Goal: Task Accomplishment & Management: Manage account settings

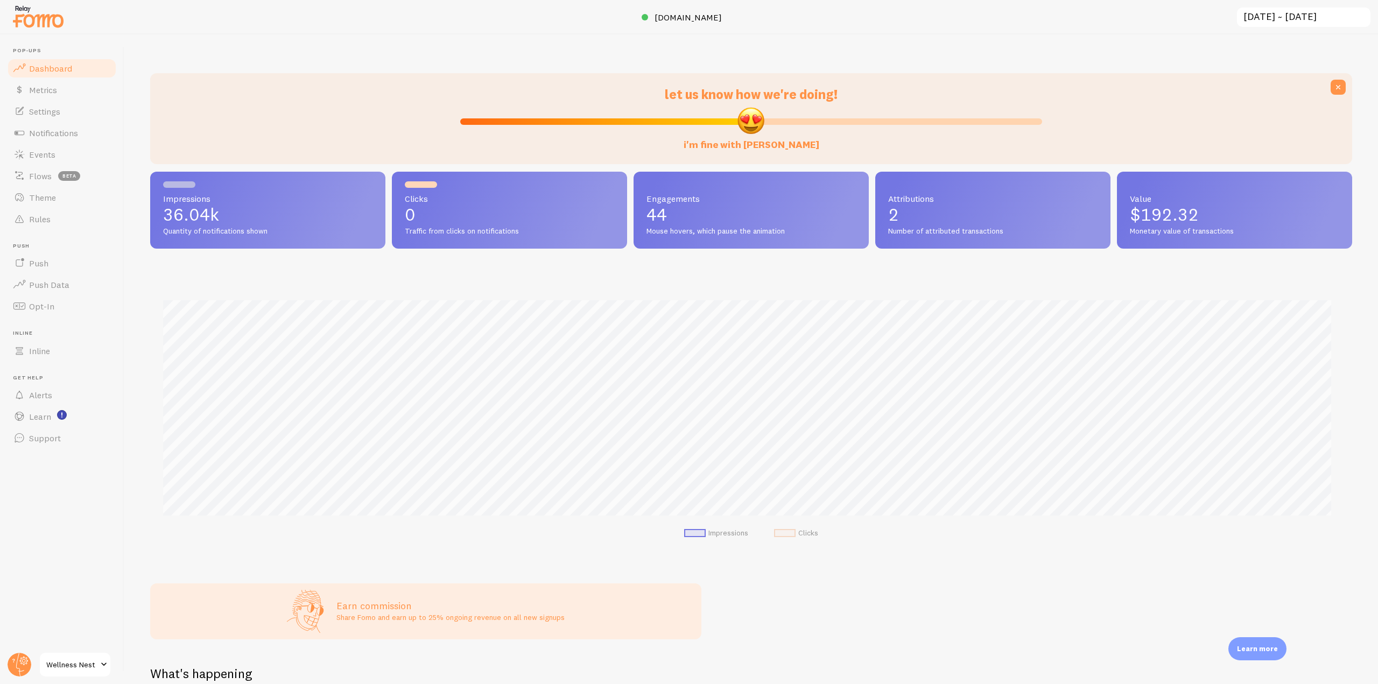
scroll to position [283, 1194]
click at [17, 653] on icon at bounding box center [19, 665] width 26 height 26
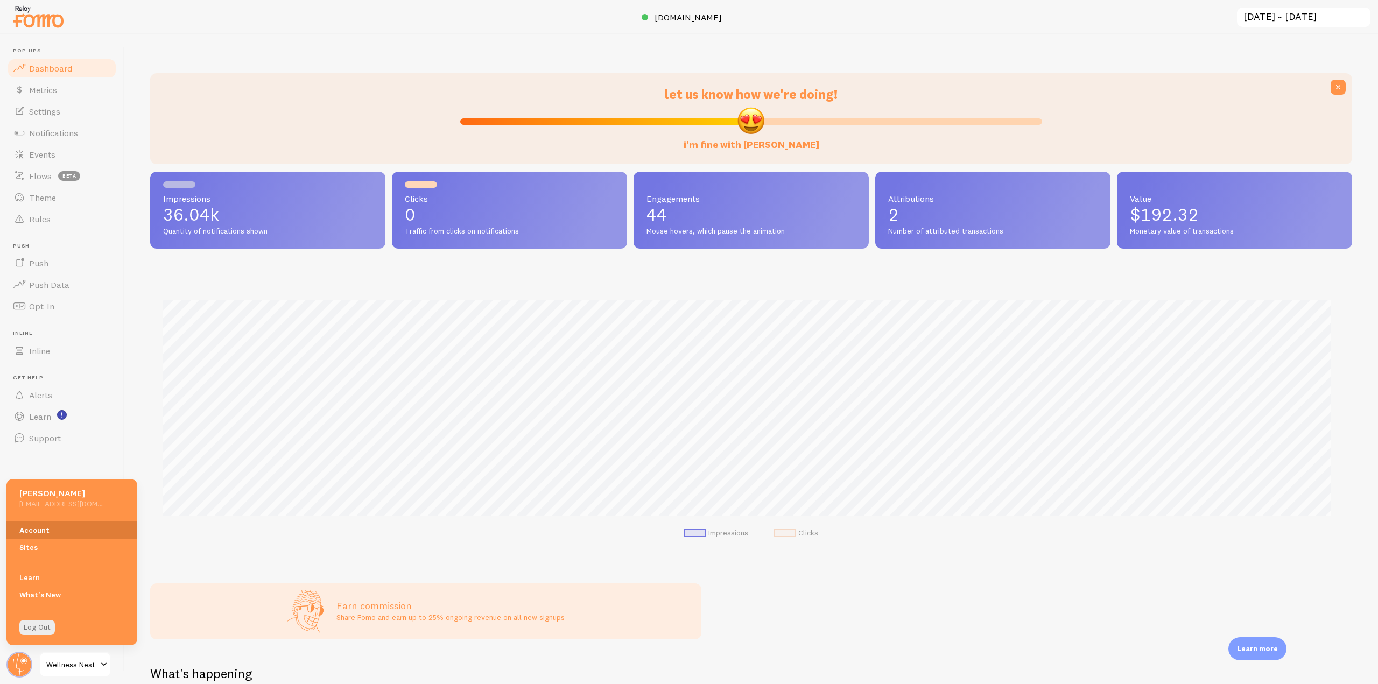
click at [56, 532] on link "Account" at bounding box center [71, 530] width 131 height 17
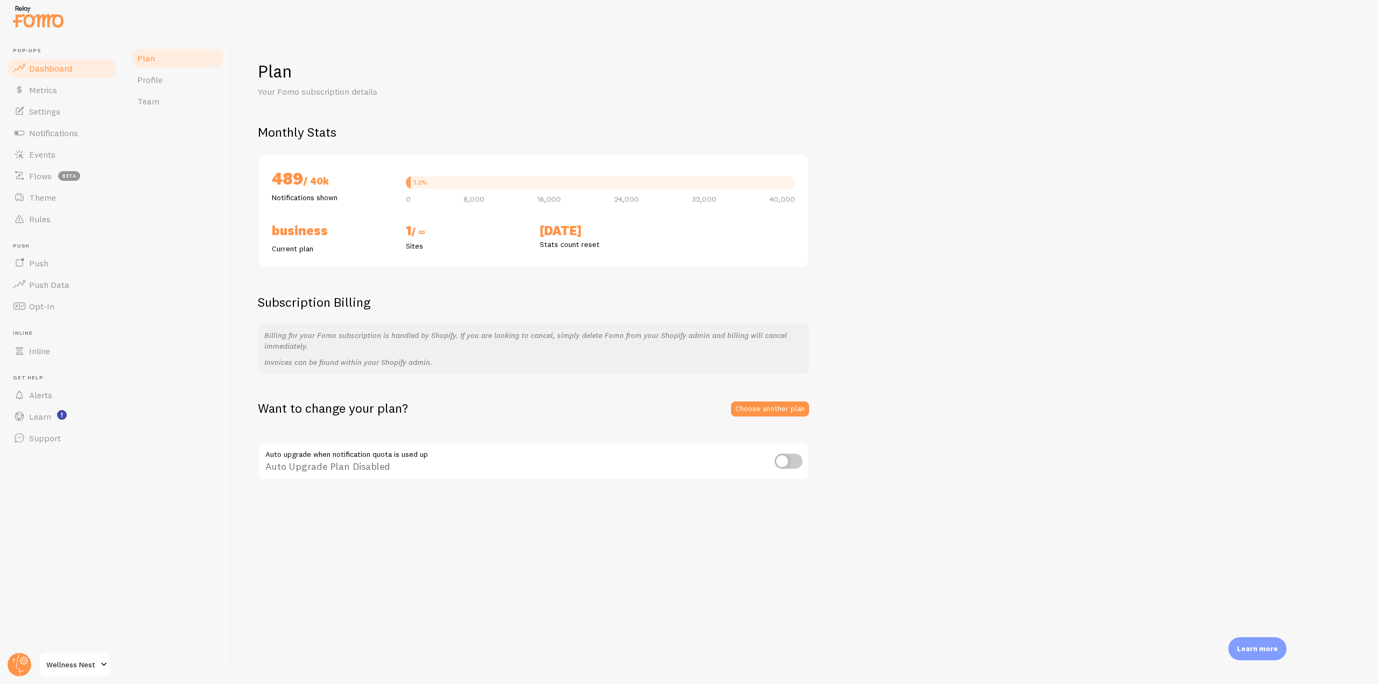
click at [74, 69] on link "Dashboard" at bounding box center [61, 69] width 111 height 22
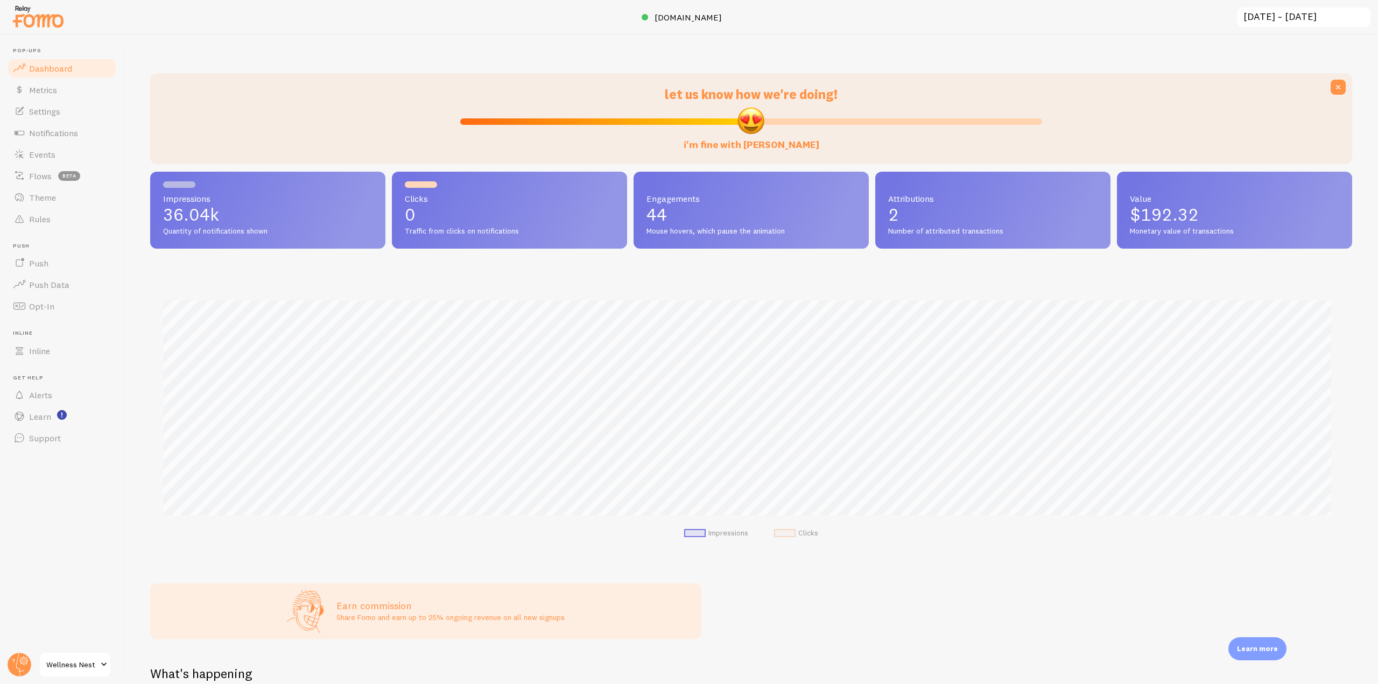
scroll to position [283, 1194]
click at [74, 117] on link "Settings" at bounding box center [61, 112] width 111 height 22
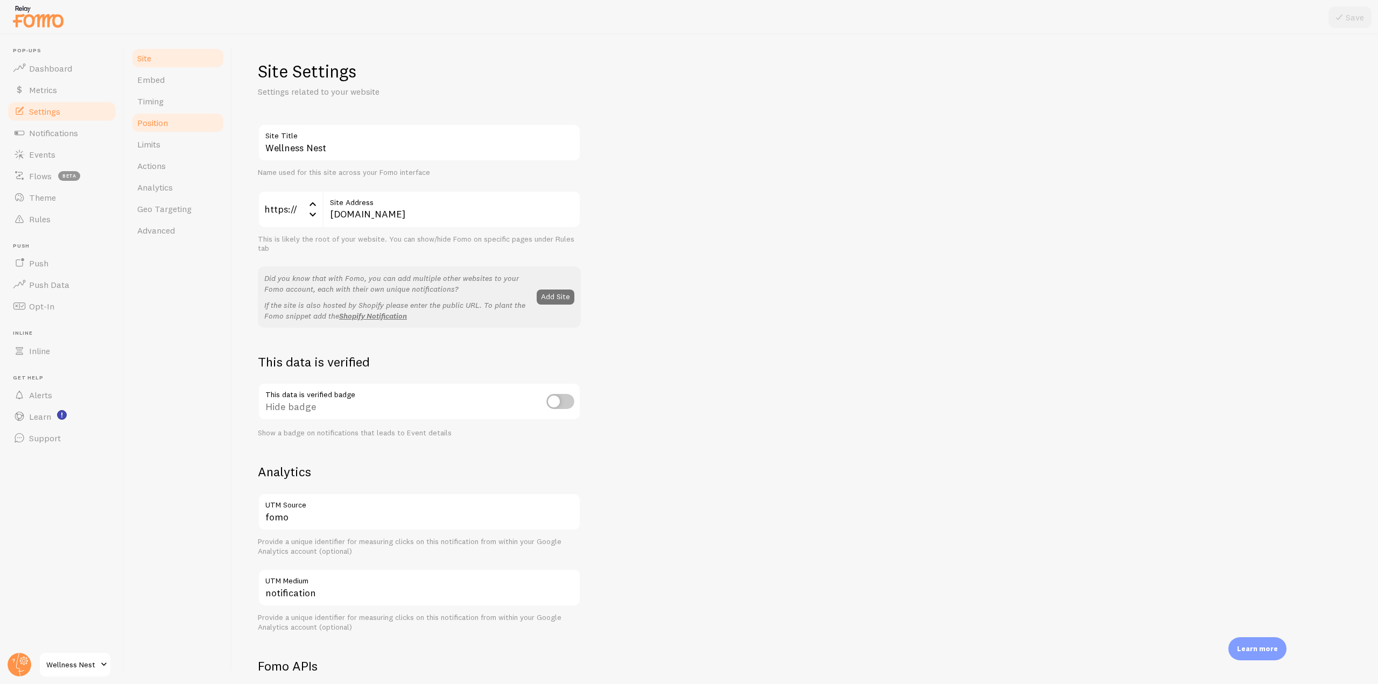
click at [189, 121] on link "Position" at bounding box center [178, 123] width 94 height 22
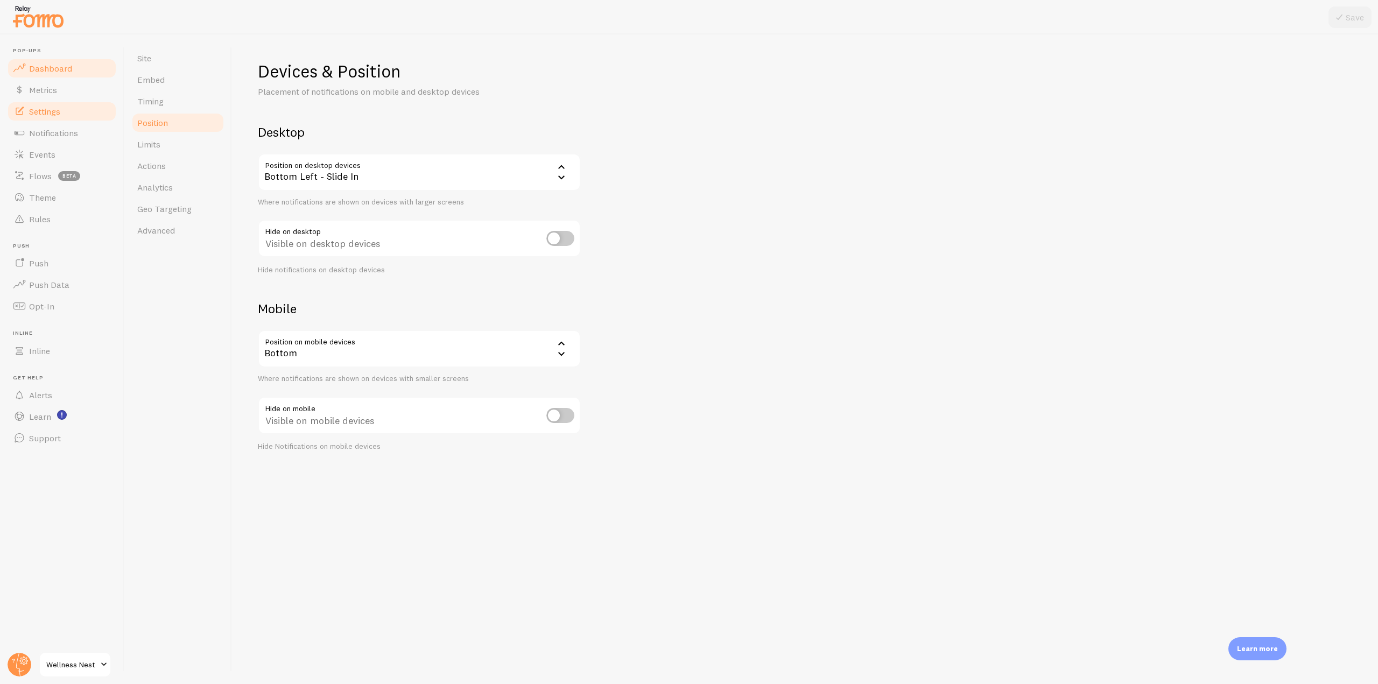
click at [74, 64] on link "Dashboard" at bounding box center [61, 69] width 111 height 22
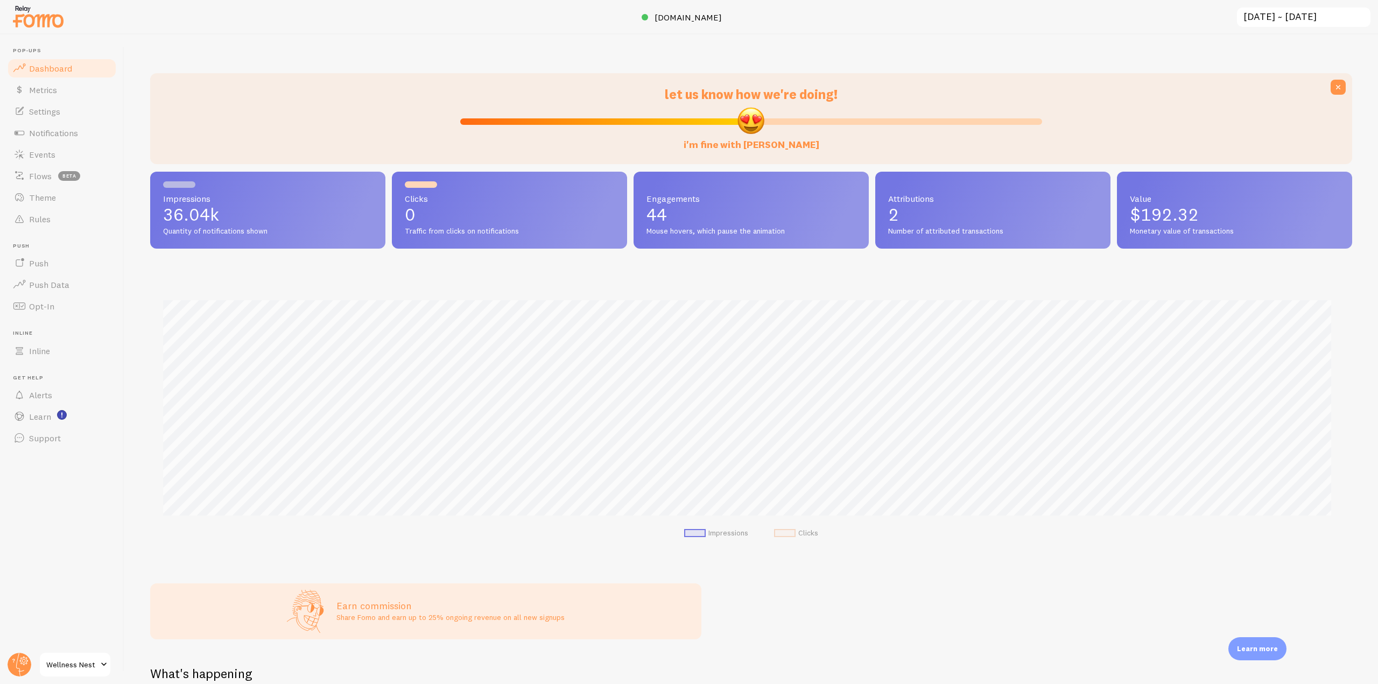
scroll to position [283, 1194]
click at [681, 11] on link "wellnessnest.co" at bounding box center [689, 17] width 95 height 13
click at [60, 126] on link "Notifications" at bounding box center [61, 133] width 111 height 22
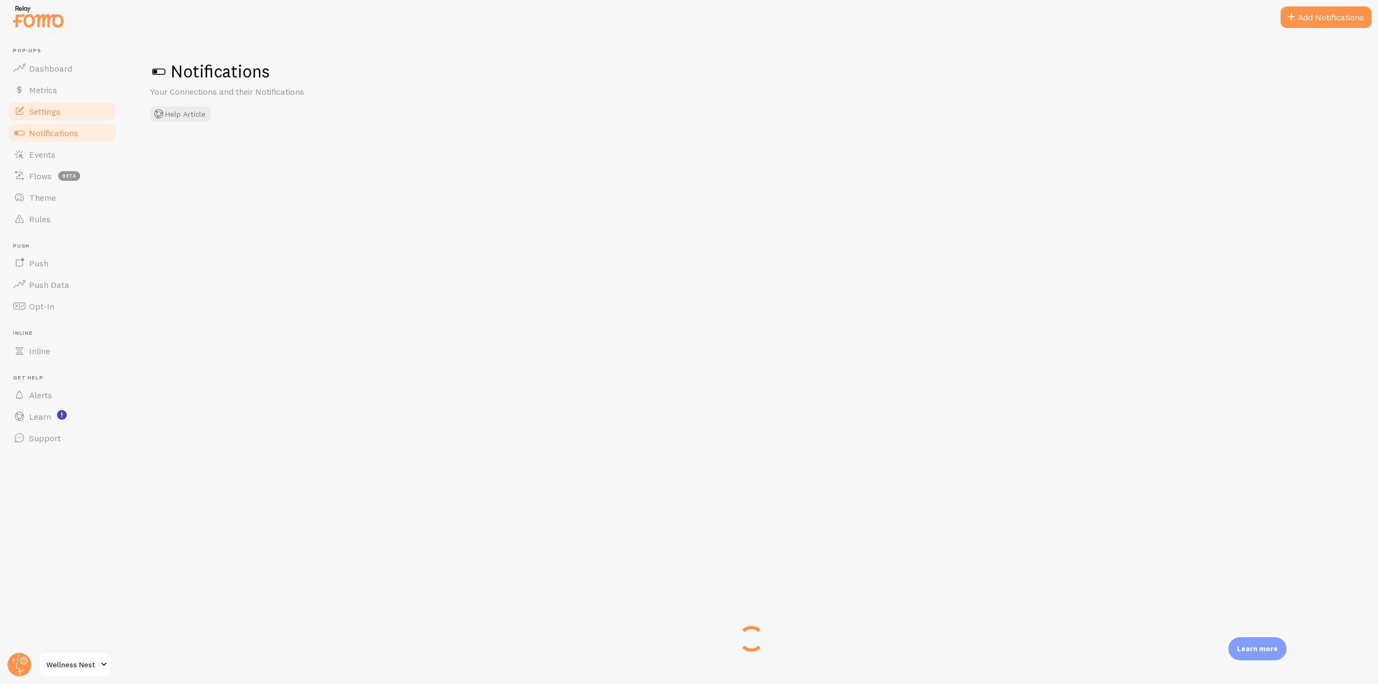
click at [60, 114] on span "Settings" at bounding box center [44, 111] width 31 height 11
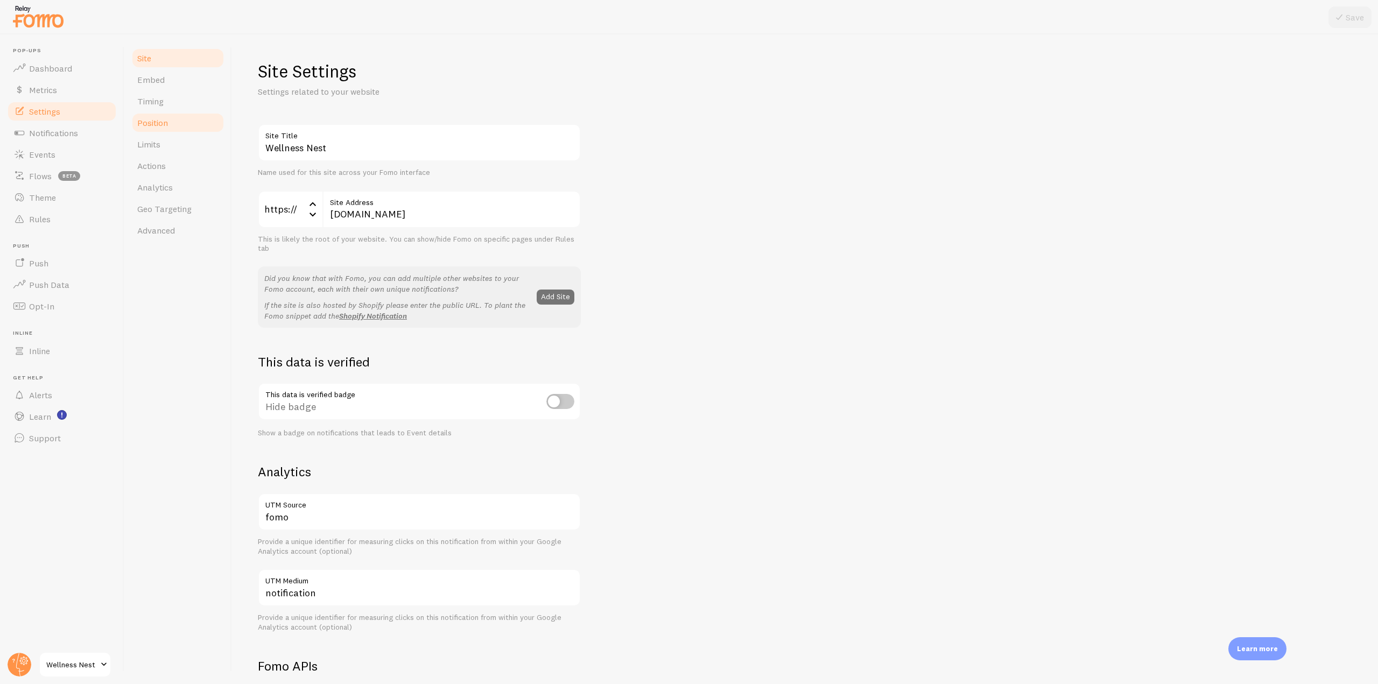
click at [189, 127] on link "Position" at bounding box center [178, 123] width 94 height 22
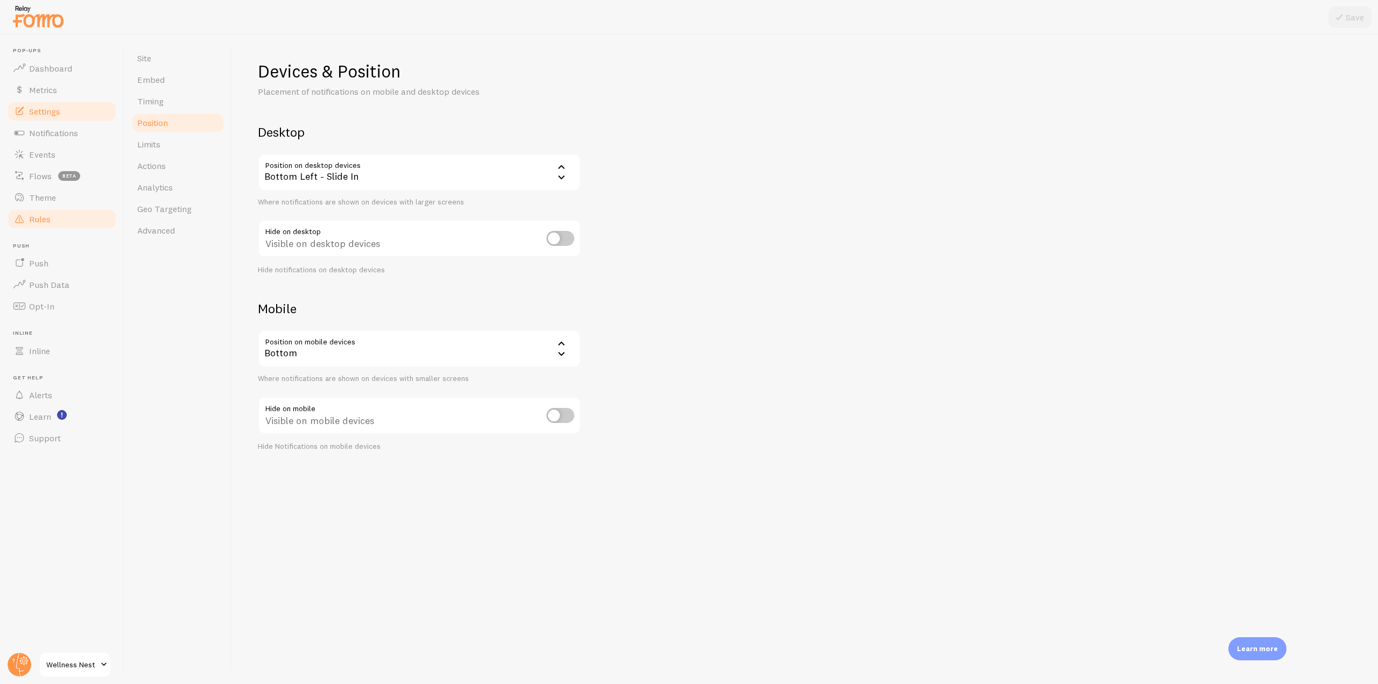
click at [50, 219] on span "Rules" at bounding box center [40, 219] width 22 height 11
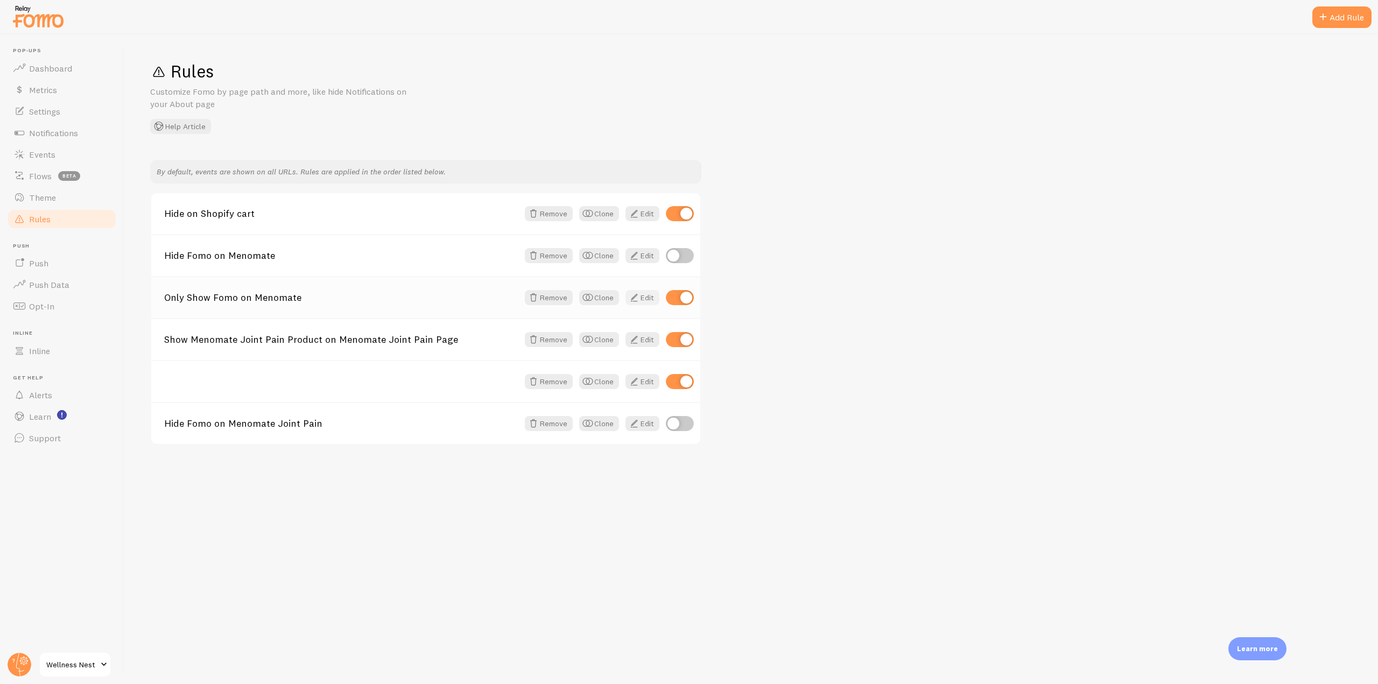
click at [635, 299] on span at bounding box center [634, 297] width 13 height 13
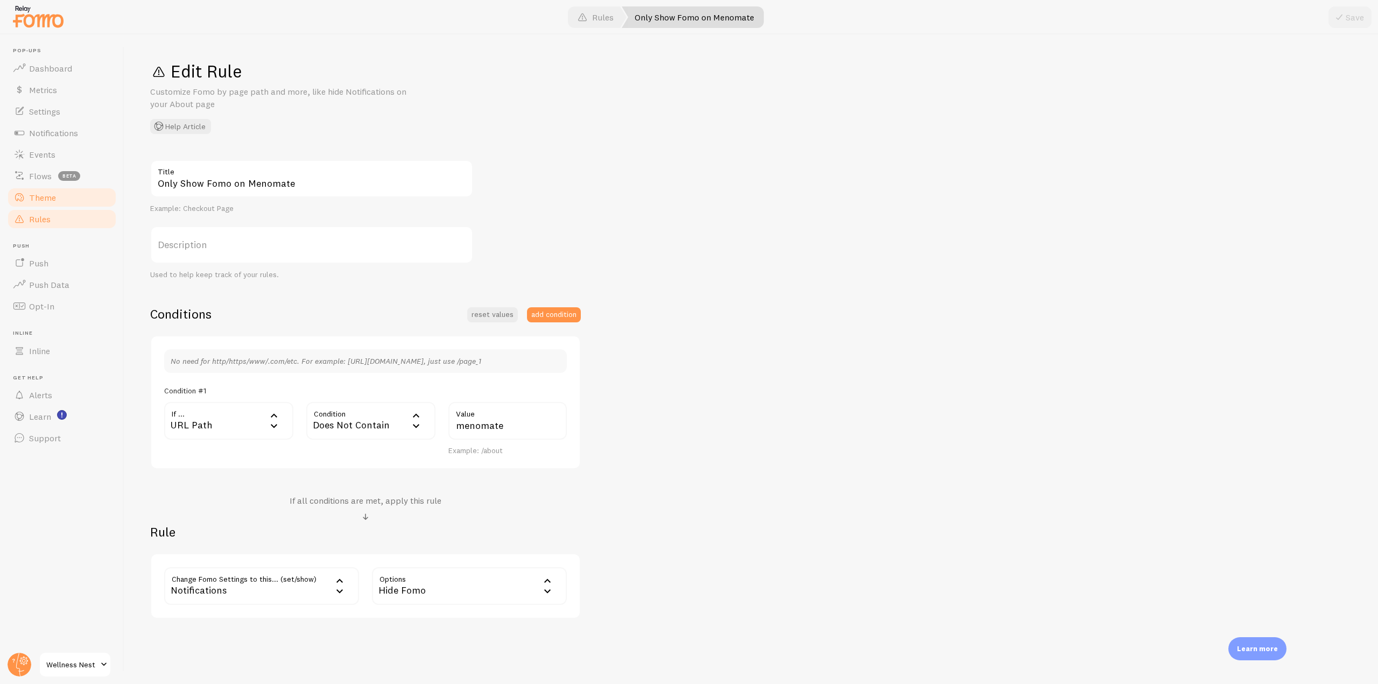
drag, startPoint x: 61, startPoint y: 190, endPoint x: 64, endPoint y: 200, distance: 10.7
click at [62, 190] on link "Theme" at bounding box center [61, 198] width 111 height 22
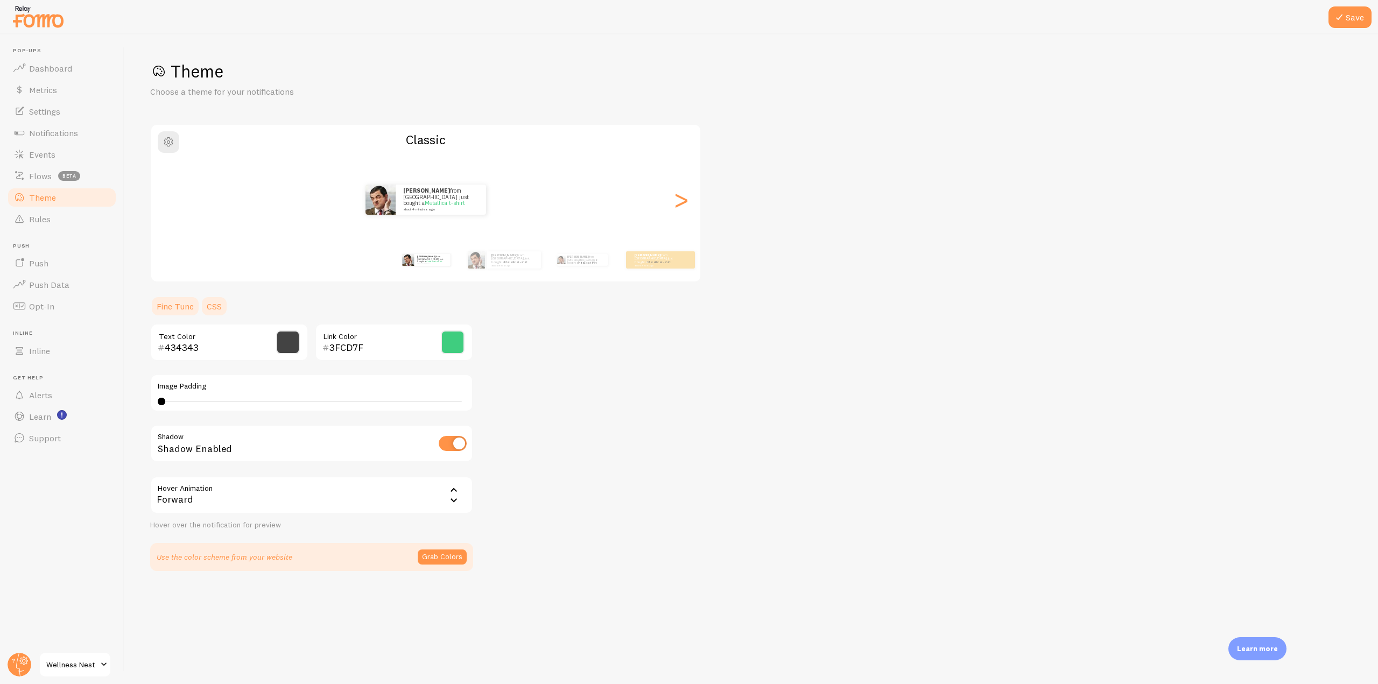
click at [226, 312] on link "CSS" at bounding box center [214, 307] width 28 height 22
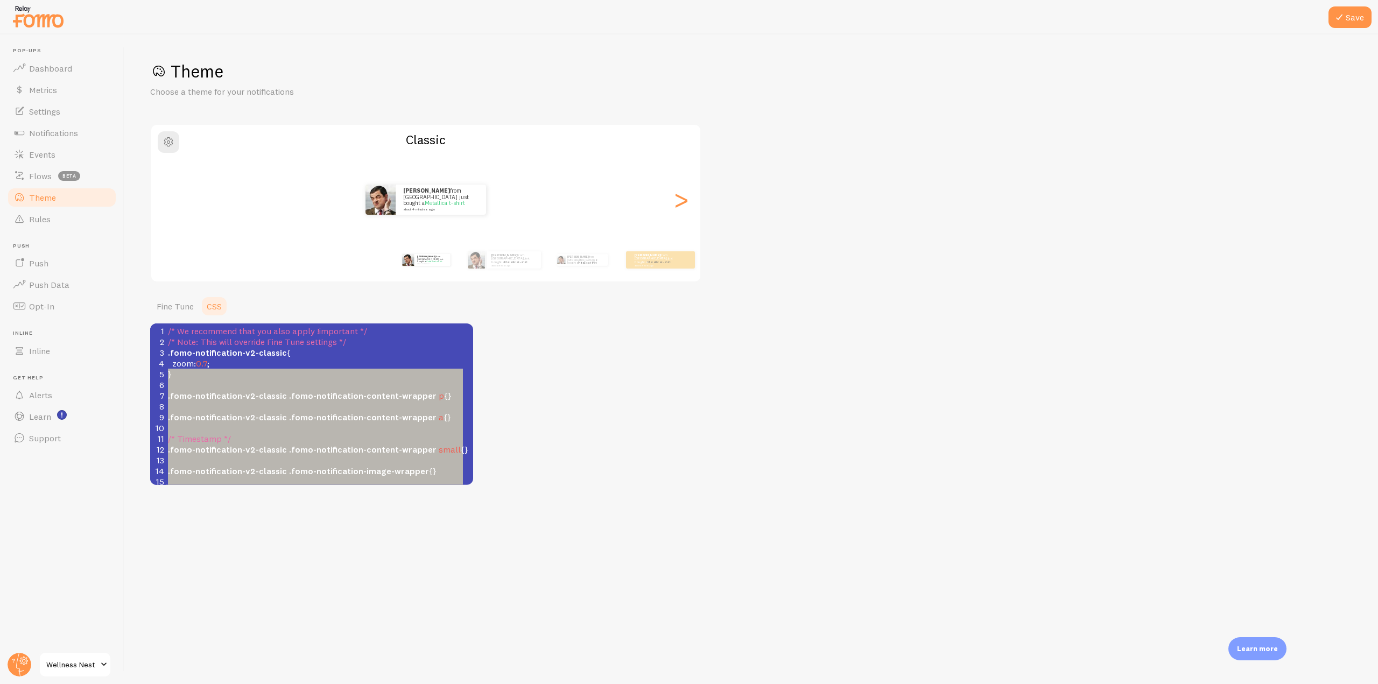
type textarea ".fomo-notification-v2-classic { zoom: 0.7; } .fomo-notification-v2-classic .fom…"
drag, startPoint x: 224, startPoint y: 481, endPoint x: 156, endPoint y: 351, distance: 147.1
click at [166, 351] on div "1 /* We recommend that you also apply !important */ 2 /* Note: This will overri…" at bounding box center [319, 439] width 307 height 226
click at [300, 469] on span ".fomo-notification-image-wrapper" at bounding box center [359, 471] width 140 height 11
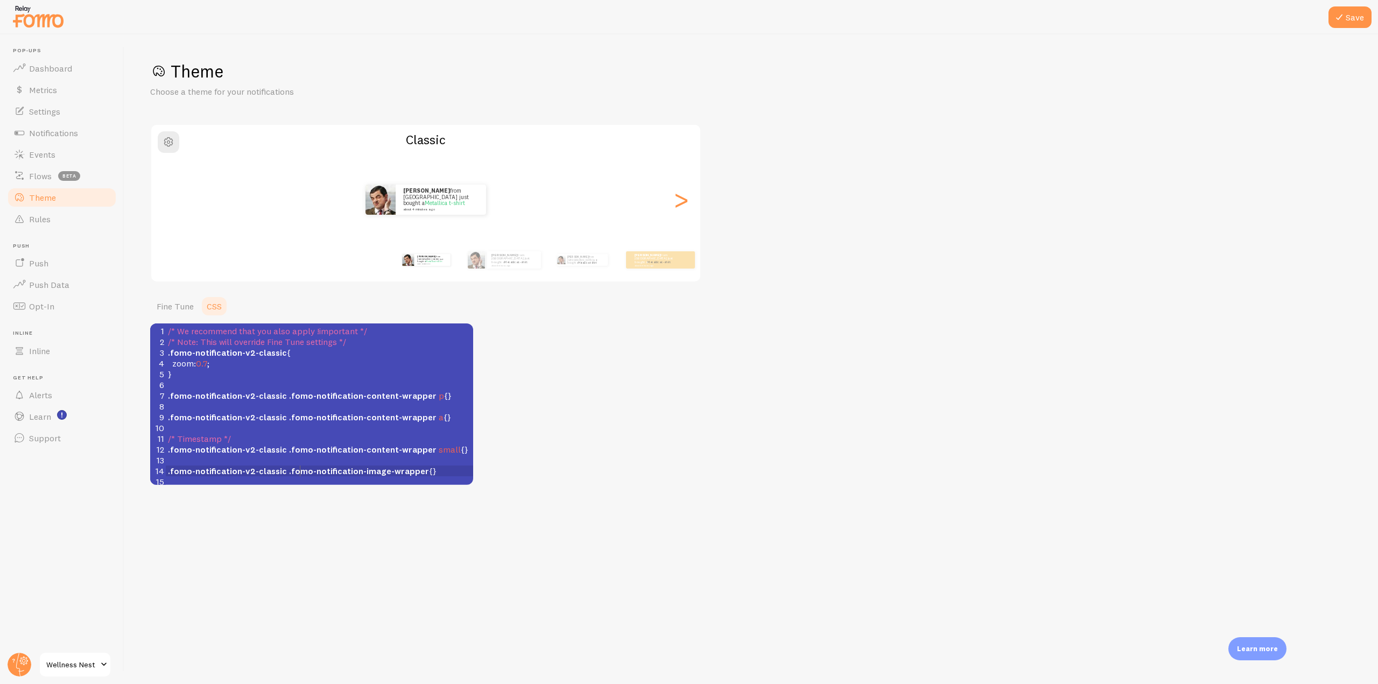
scroll to position [69, 0]
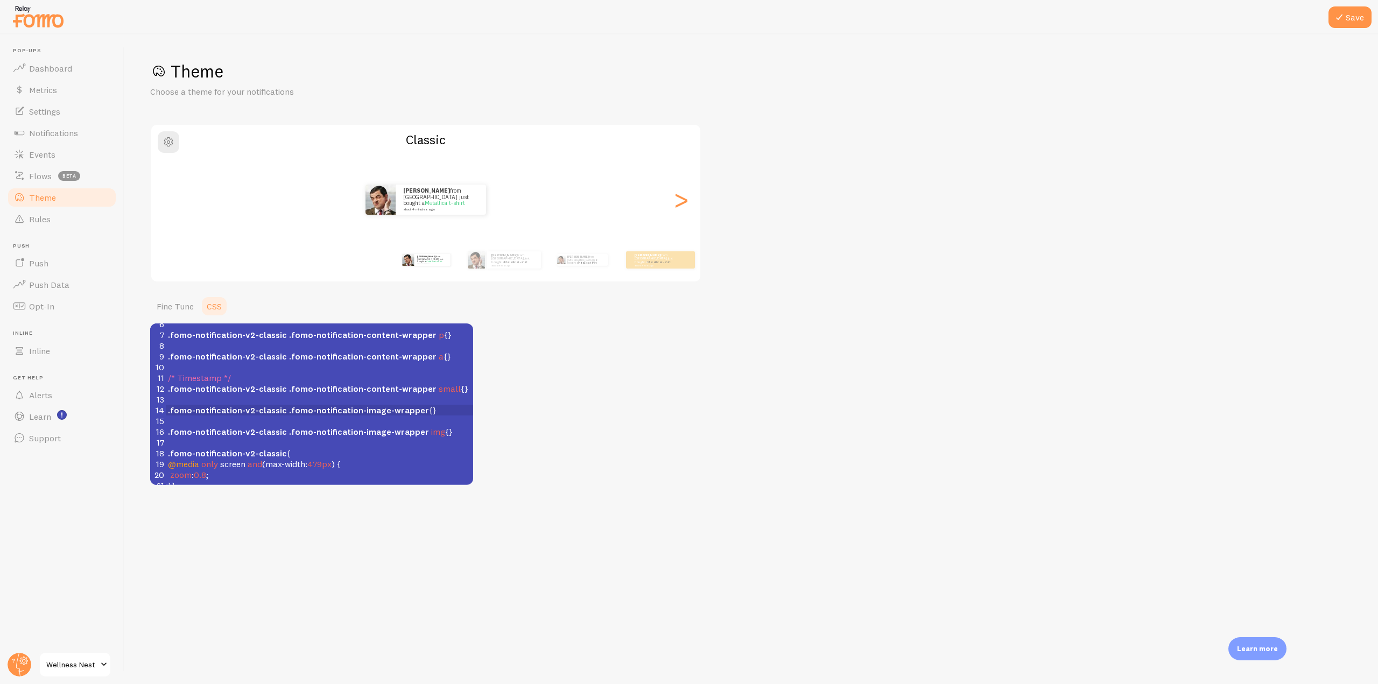
click at [218, 469] on pre "zoom : 0.8 ;" at bounding box center [319, 474] width 307 height 11
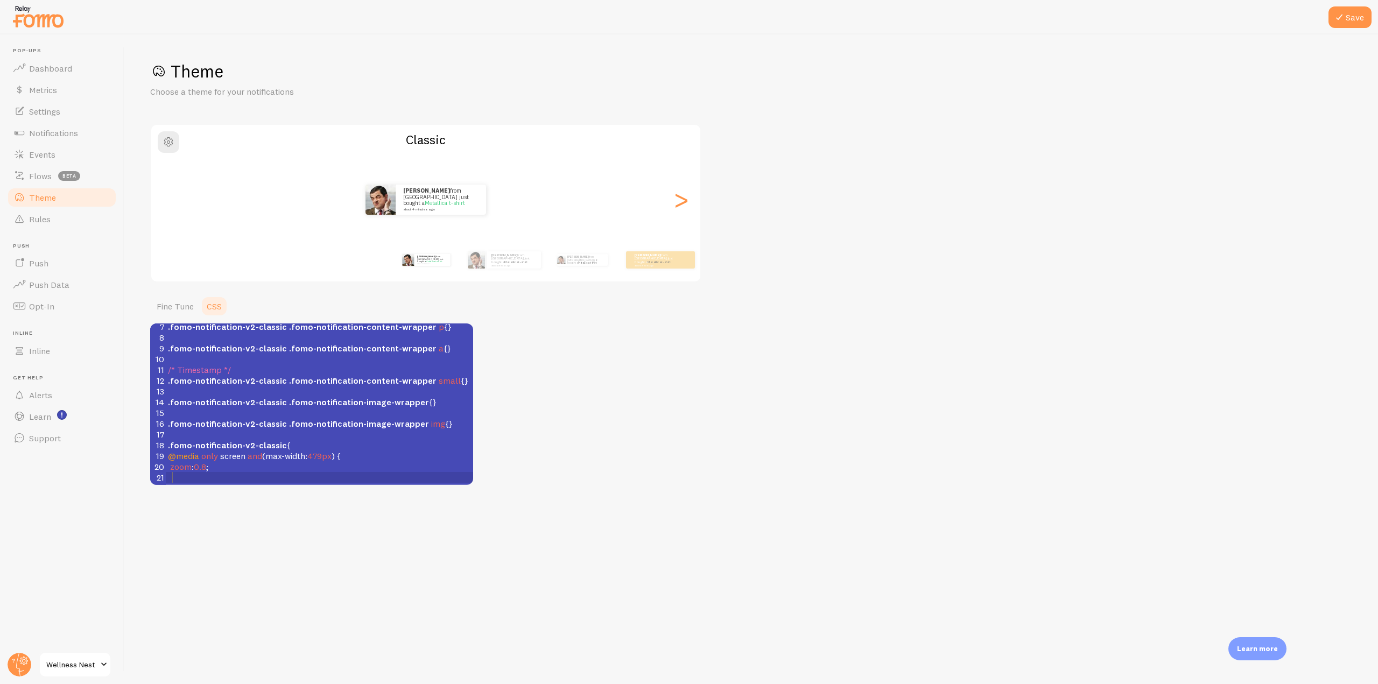
scroll to position [78, 0]
click at [173, 467] on span "width" at bounding box center [182, 469] width 20 height 11
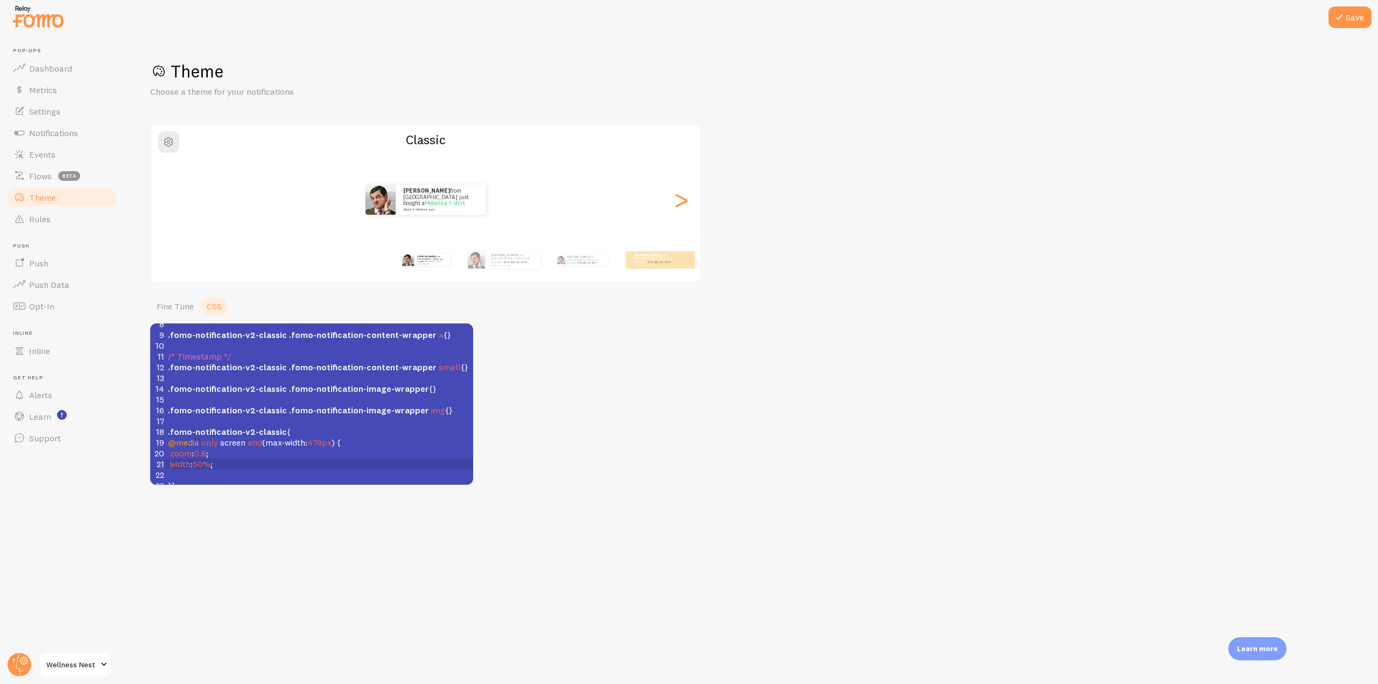
click at [204, 469] on pre "​" at bounding box center [319, 474] width 307 height 11
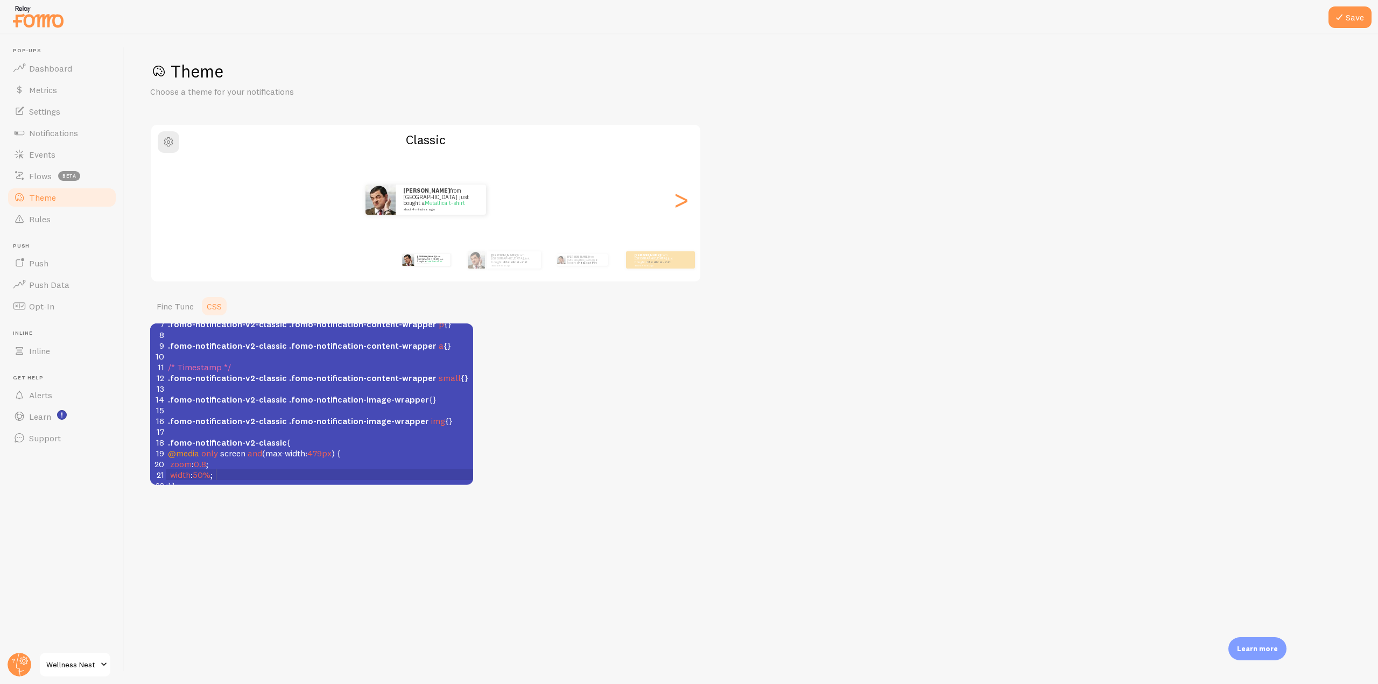
scroll to position [80, 0]
click at [1362, 19] on button "Save" at bounding box center [1350, 17] width 43 height 22
click at [213, 469] on span "width : 50% ;" at bounding box center [190, 474] width 45 height 11
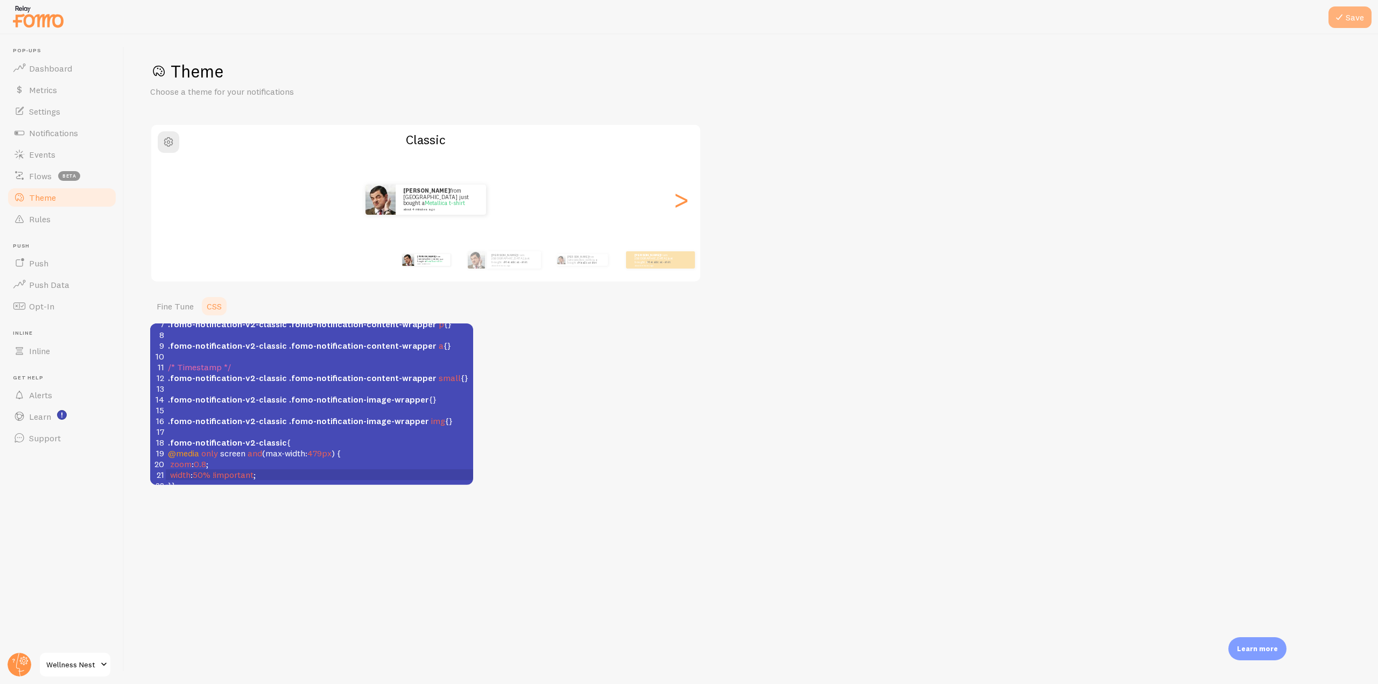
type textarea "!important"
click at [1355, 13] on button "Save" at bounding box center [1350, 17] width 43 height 22
click at [1344, 23] on icon at bounding box center [1339, 17] width 13 height 13
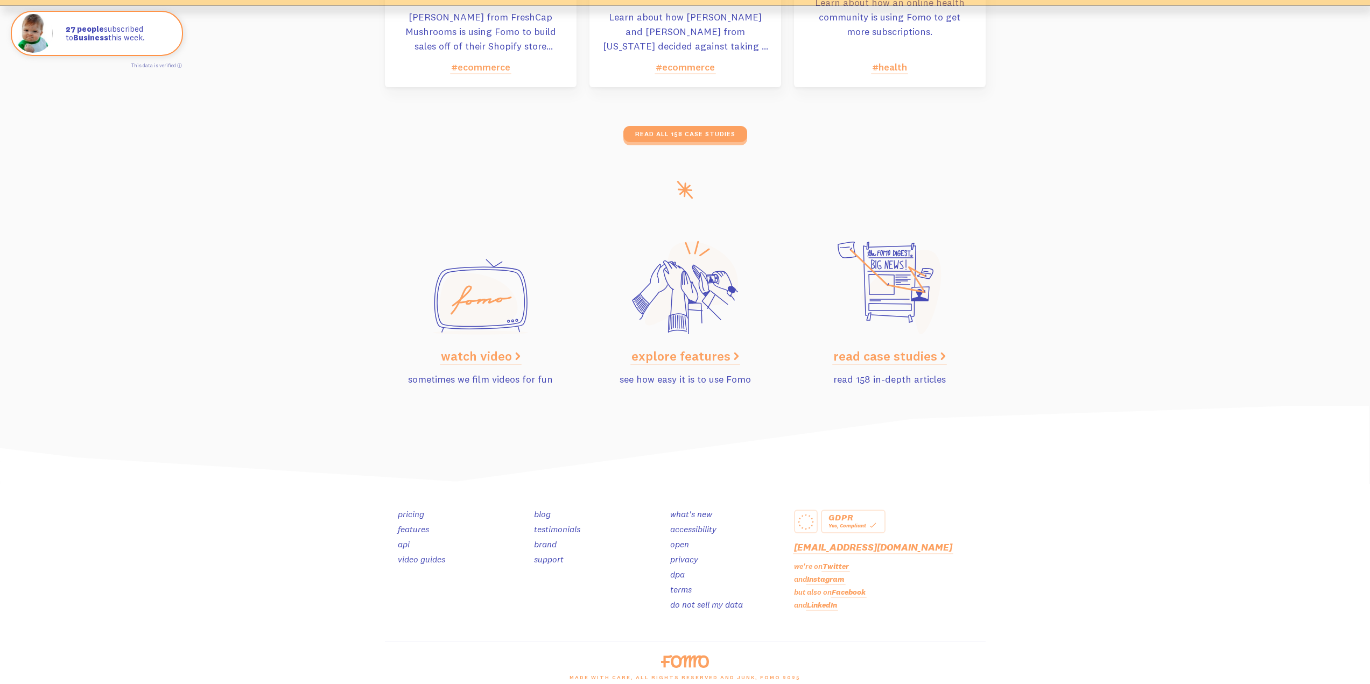
scroll to position [5227, 0]
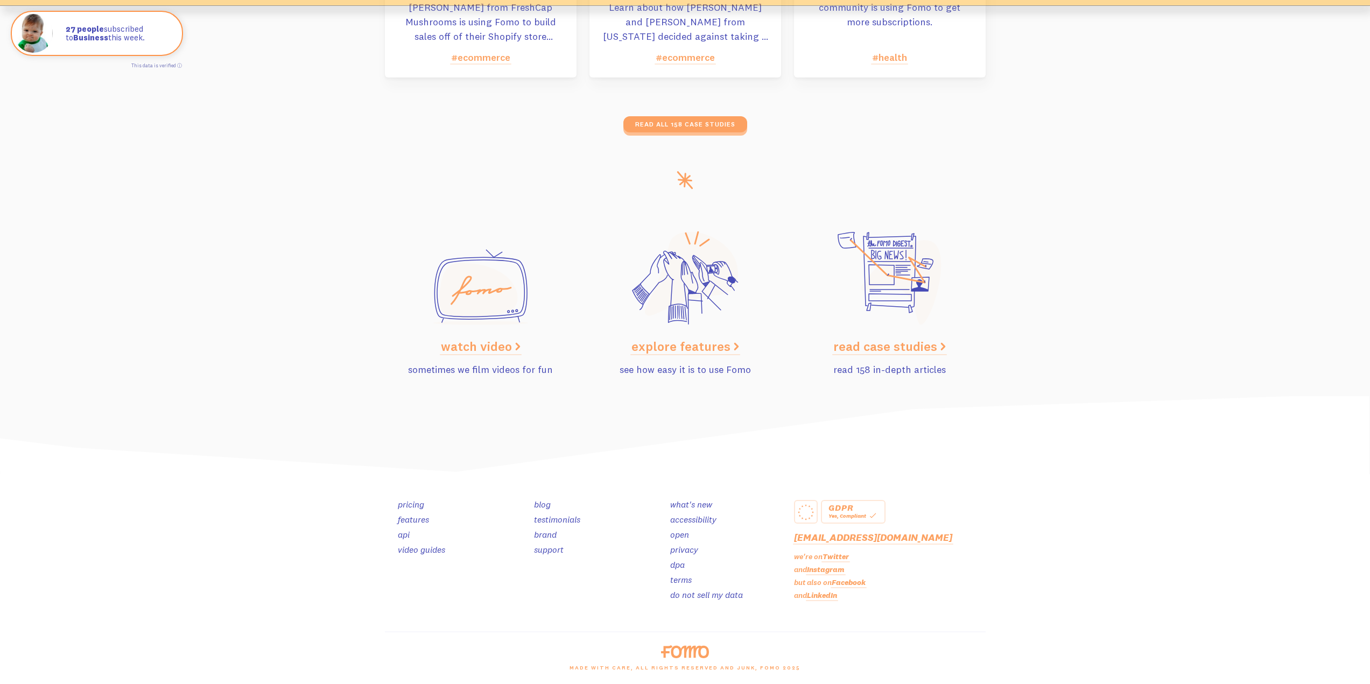
click at [553, 533] on link "brand" at bounding box center [545, 534] width 23 height 11
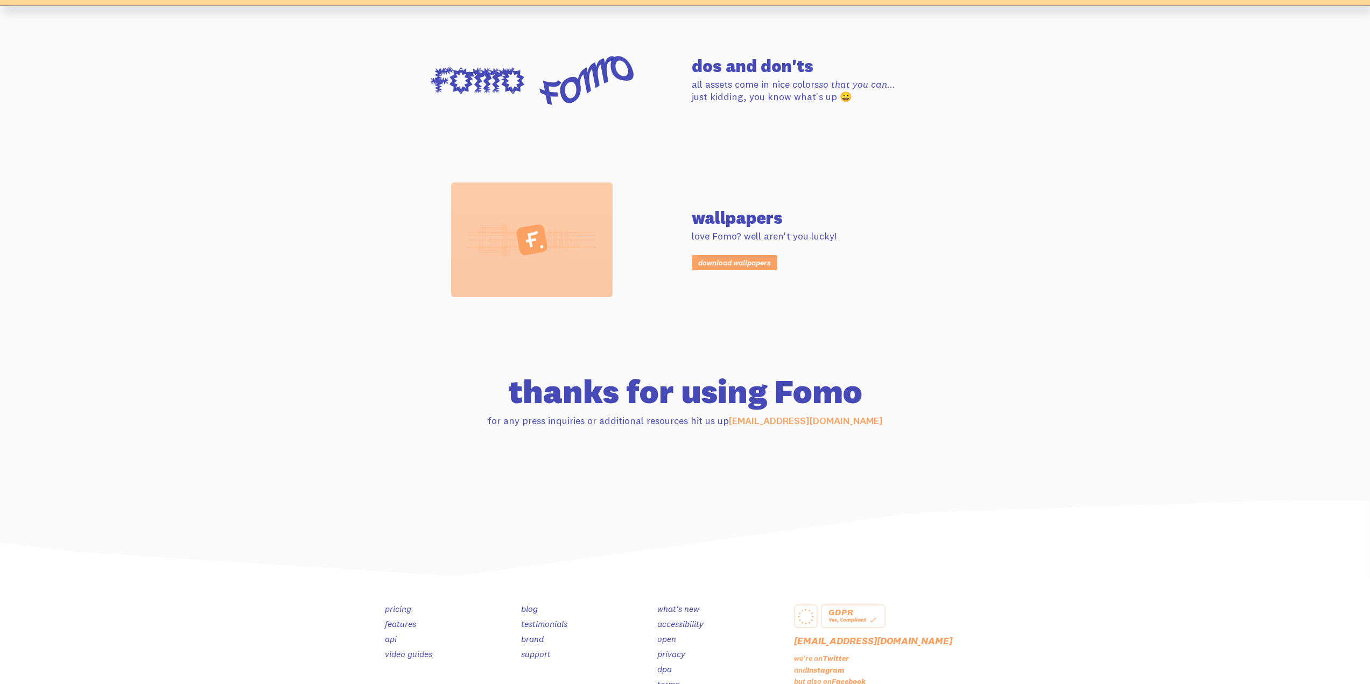
scroll to position [869, 0]
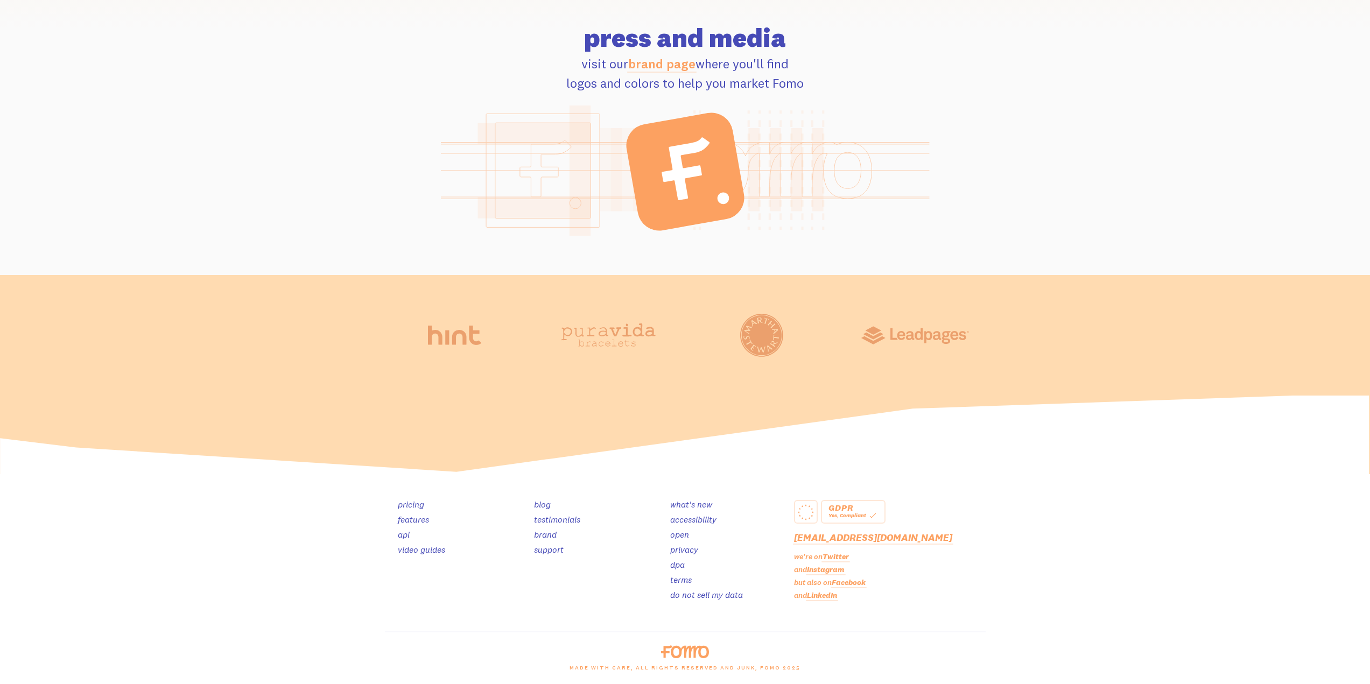
scroll to position [1120, 0]
